Goal: Complete application form

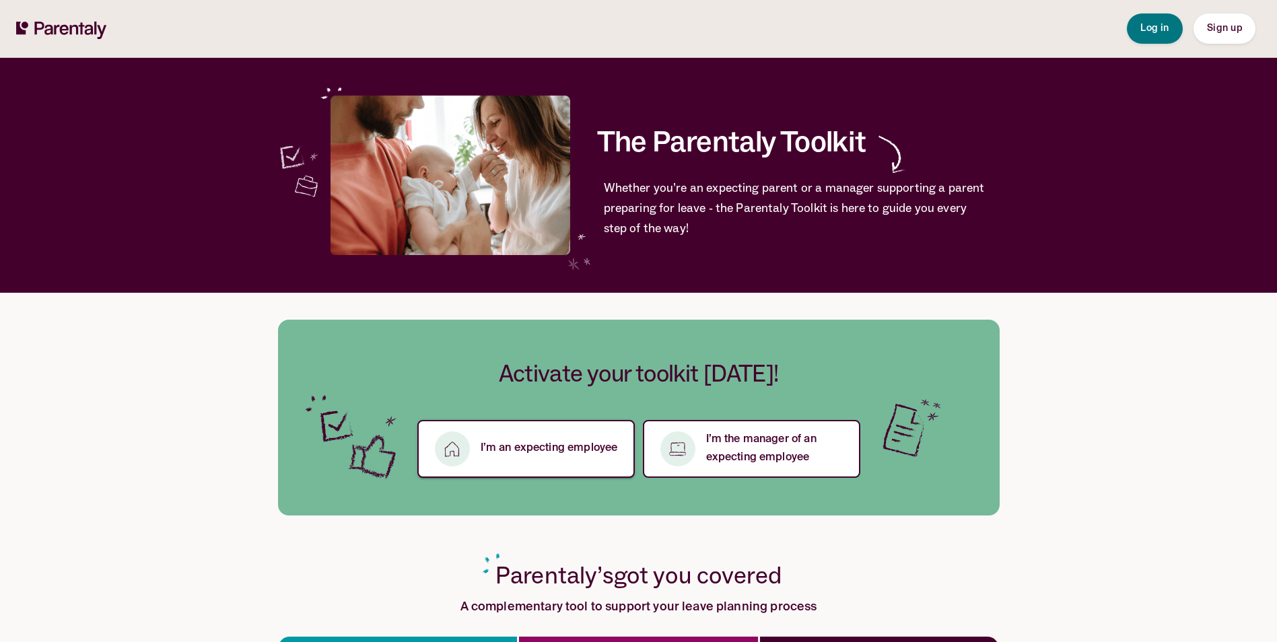
click at [535, 451] on p "I’m an expecting employee" at bounding box center [549, 449] width 137 height 18
